Goal: Task Accomplishment & Management: Use online tool/utility

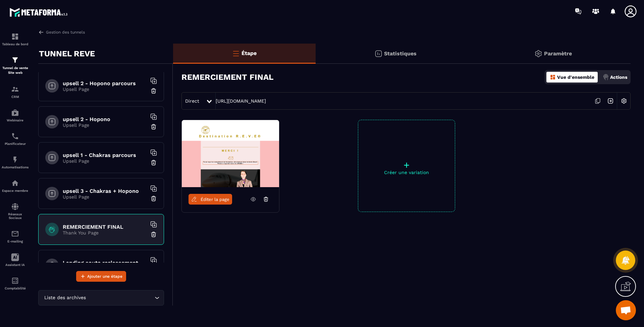
scroll to position [358, 0]
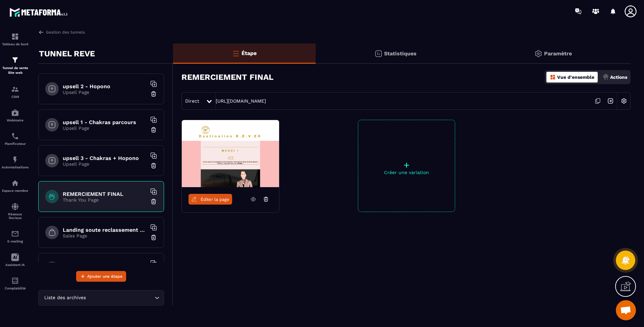
click at [110, 193] on h6 "REMERCIEMENT FINAL" at bounding box center [105, 194] width 84 height 6
click at [596, 102] on icon at bounding box center [597, 101] width 13 height 13
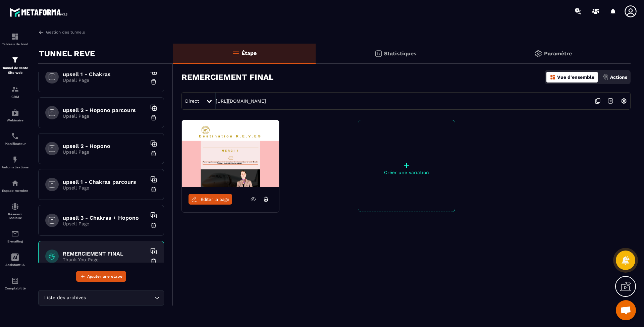
scroll to position [268, 0]
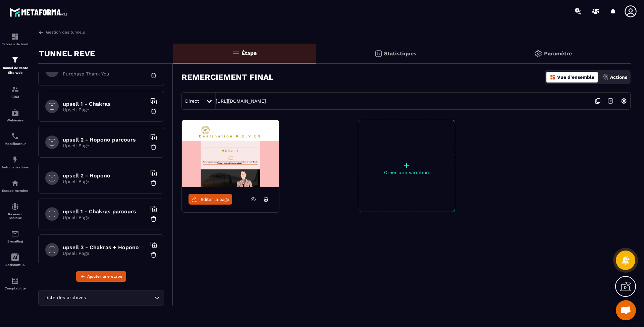
click at [111, 103] on h6 "upsell 1 - Chakras" at bounding box center [105, 104] width 84 height 6
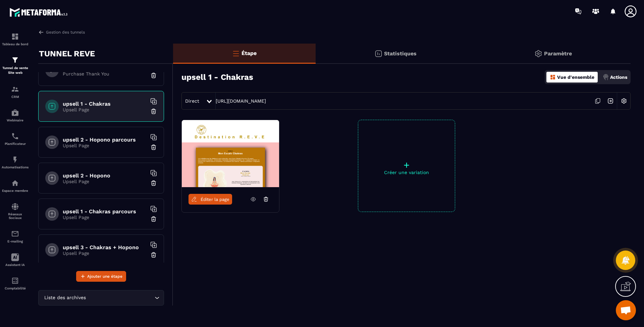
click at [204, 198] on span "Éditer la page" at bounding box center [215, 199] width 29 height 5
